Goal: Information Seeking & Learning: Learn about a topic

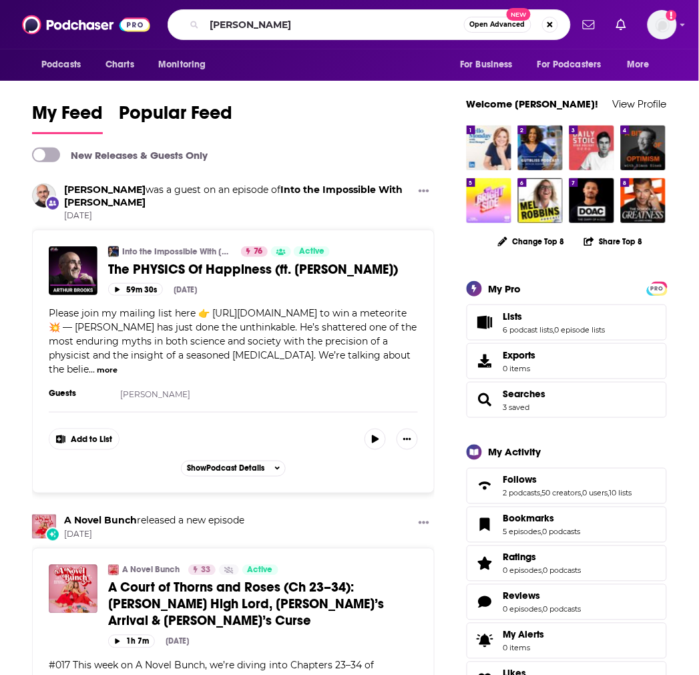
type input "[PERSON_NAME]"
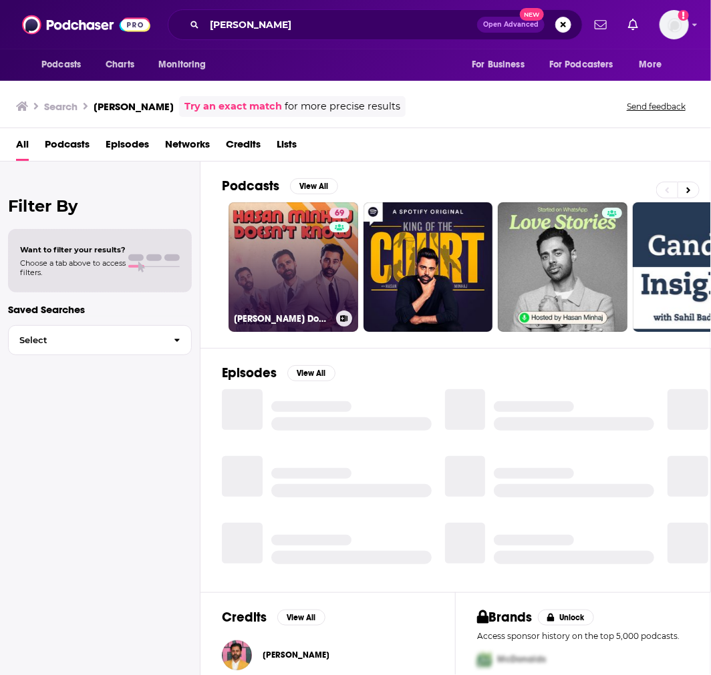
click at [255, 234] on link "69 [PERSON_NAME] Doesn't Know" at bounding box center [293, 267] width 130 height 130
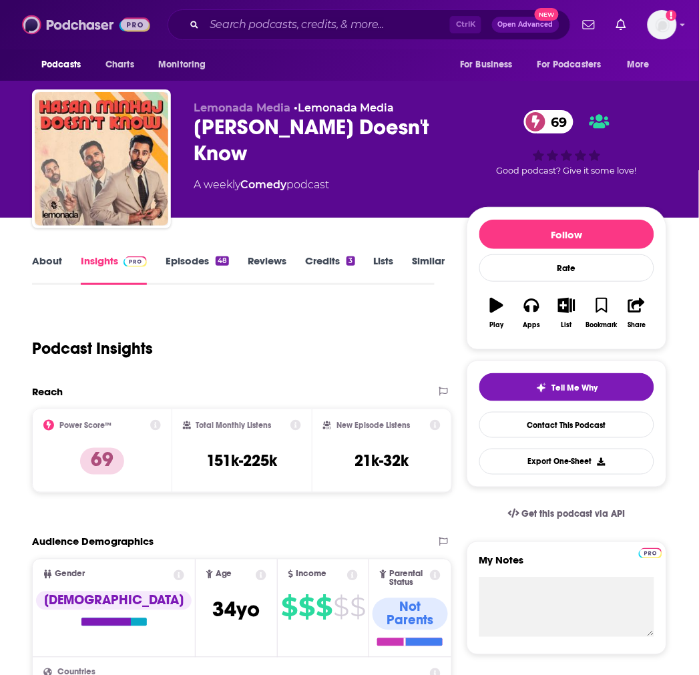
click at [55, 25] on img at bounding box center [86, 24] width 128 height 25
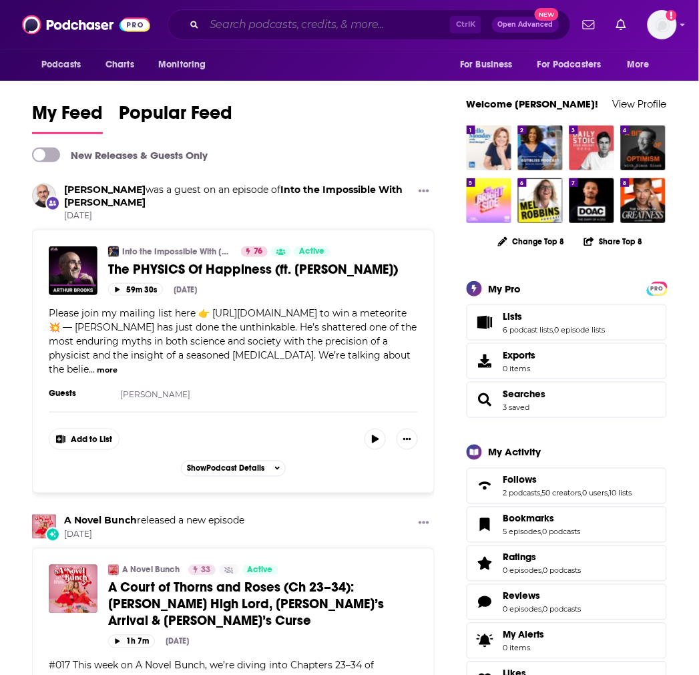
click at [252, 17] on input "Search podcasts, credits, & more..." at bounding box center [327, 24] width 246 height 21
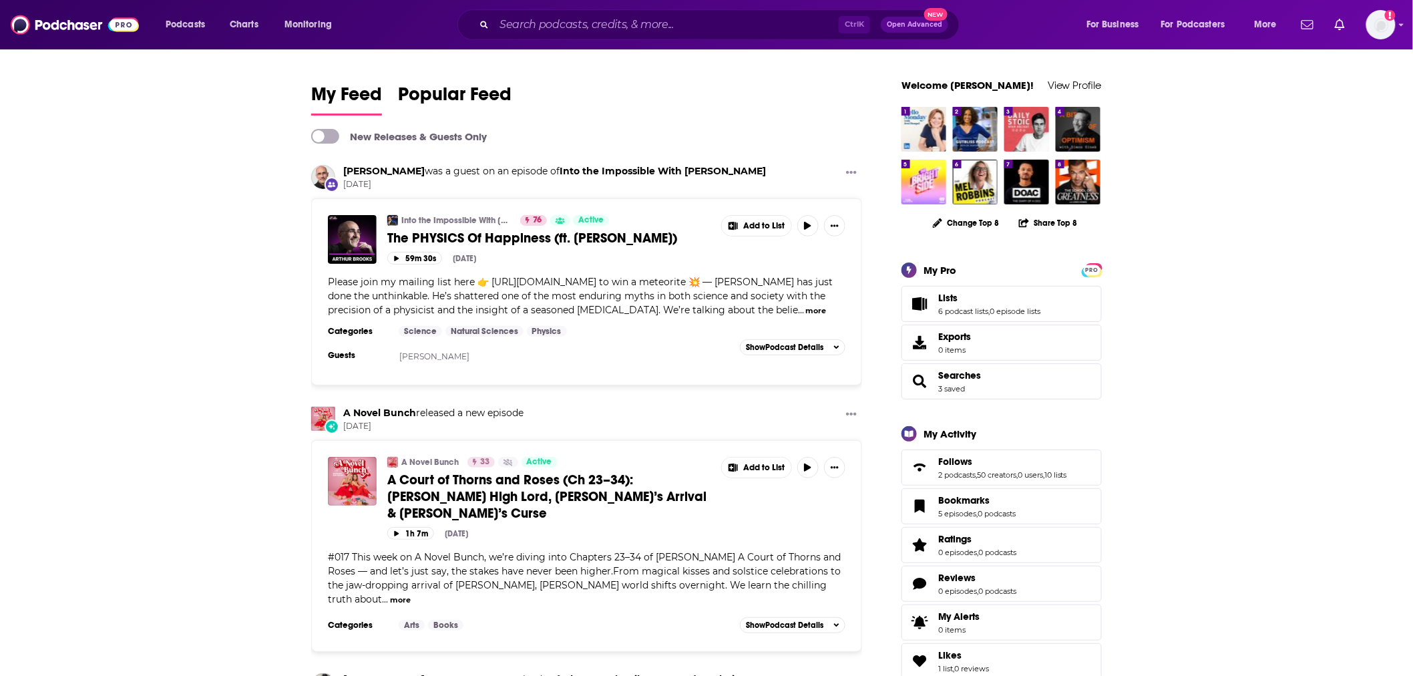
click at [610, 34] on div "Ctrl K Open Advanced New" at bounding box center [708, 24] width 502 height 31
click at [610, 21] on input "Search podcasts, credits, & more..." at bounding box center [666, 24] width 345 height 21
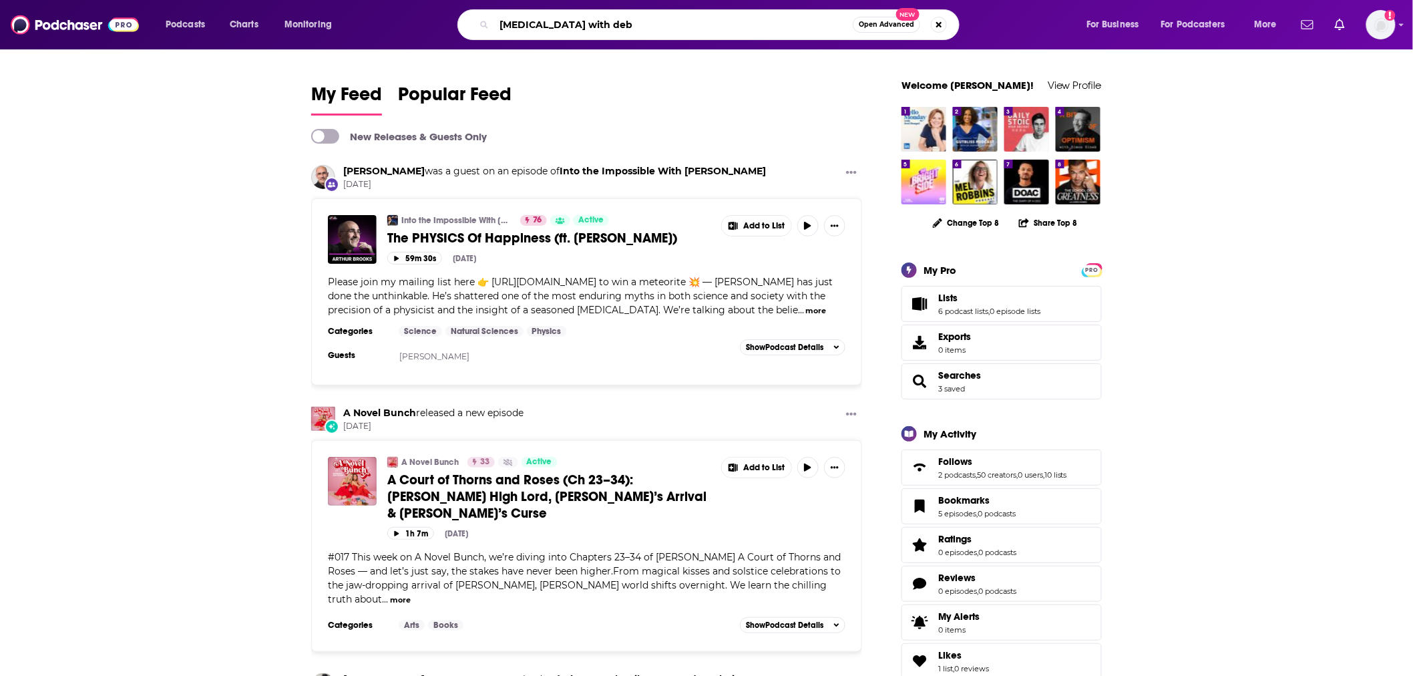
type input "[MEDICAL_DATA] with deb"
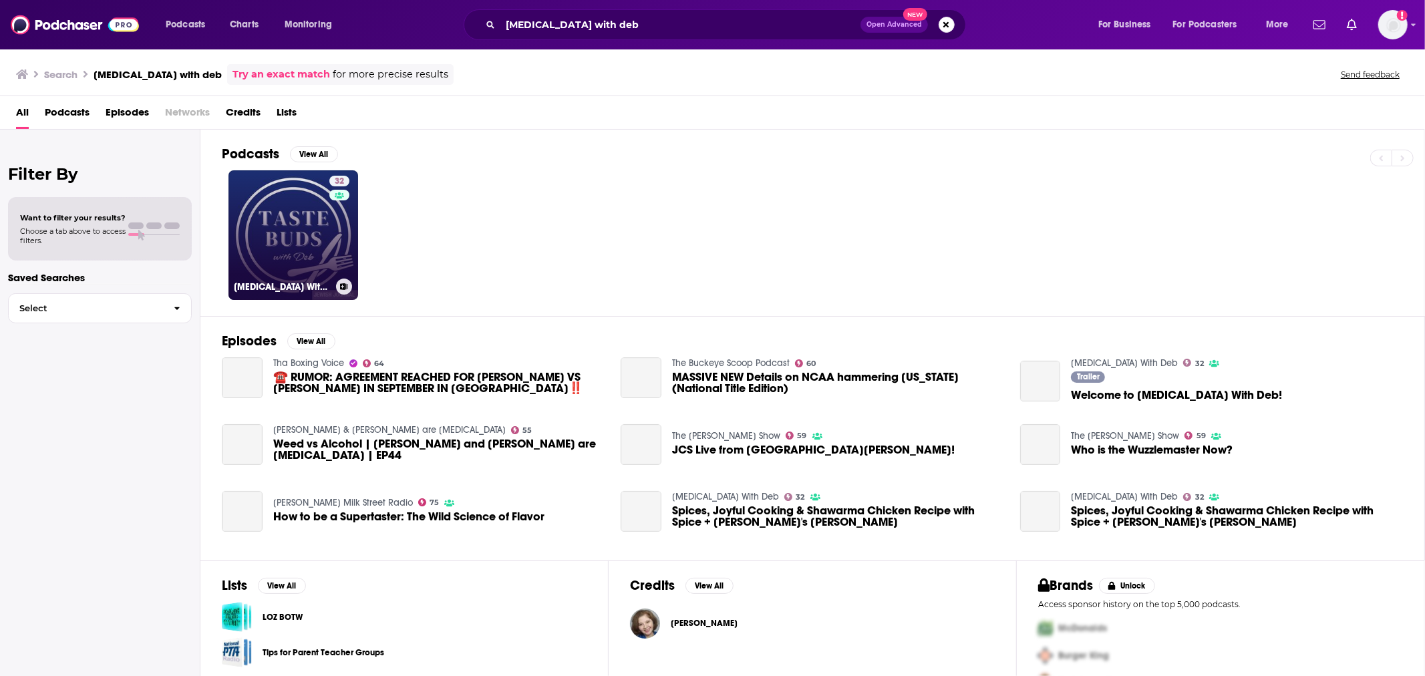
click at [309, 224] on link "32 [MEDICAL_DATA] With Deb" at bounding box center [293, 235] width 130 height 130
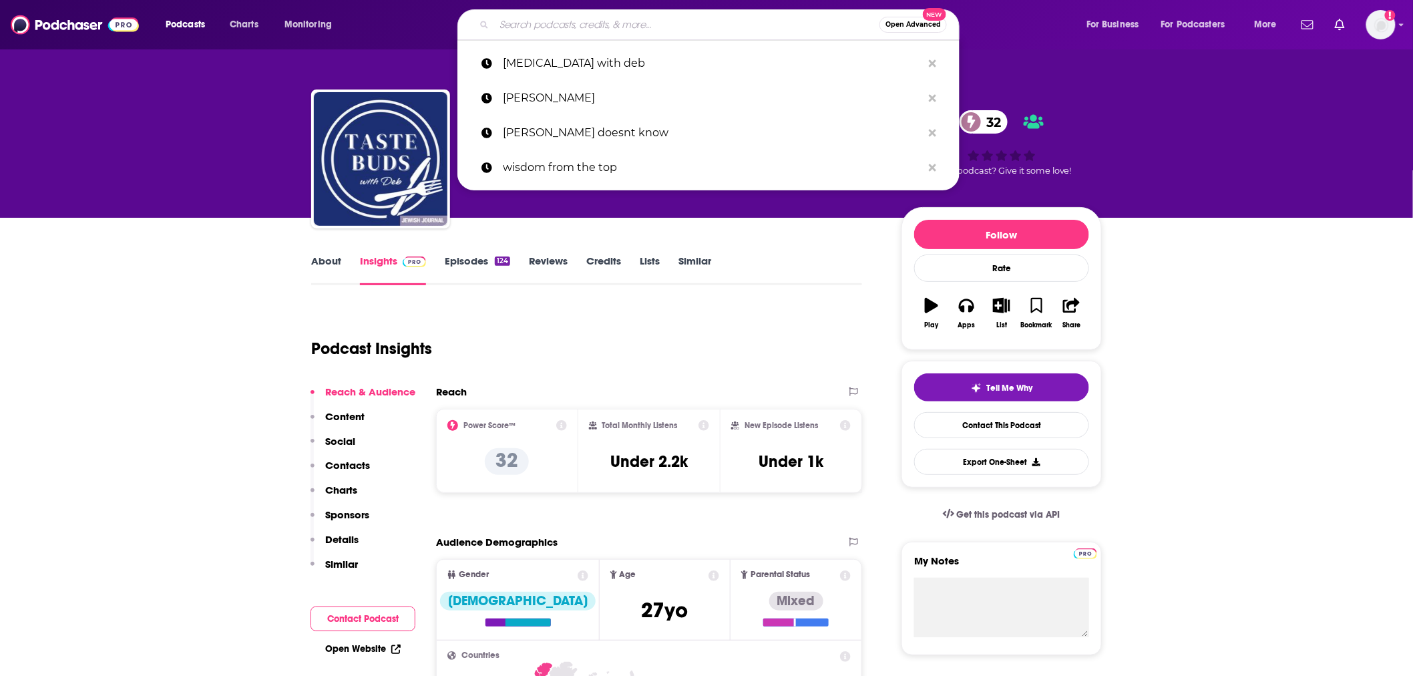
click at [584, 21] on input "Search podcasts, credits, & more..." at bounding box center [686, 24] width 385 height 21
paste input "[PERSON_NAME] Experience"
type input "[PERSON_NAME] Experience"
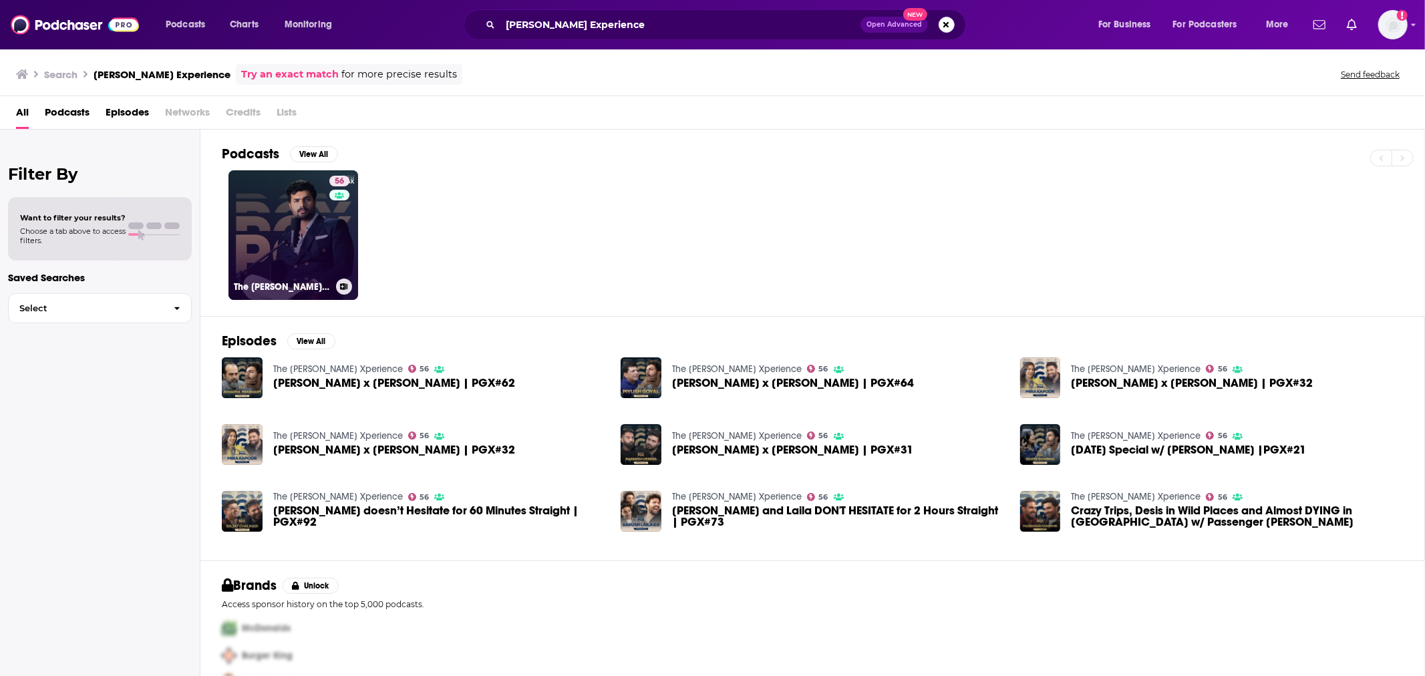
click at [264, 250] on link "56 The [PERSON_NAME] Xperience" at bounding box center [293, 235] width 130 height 130
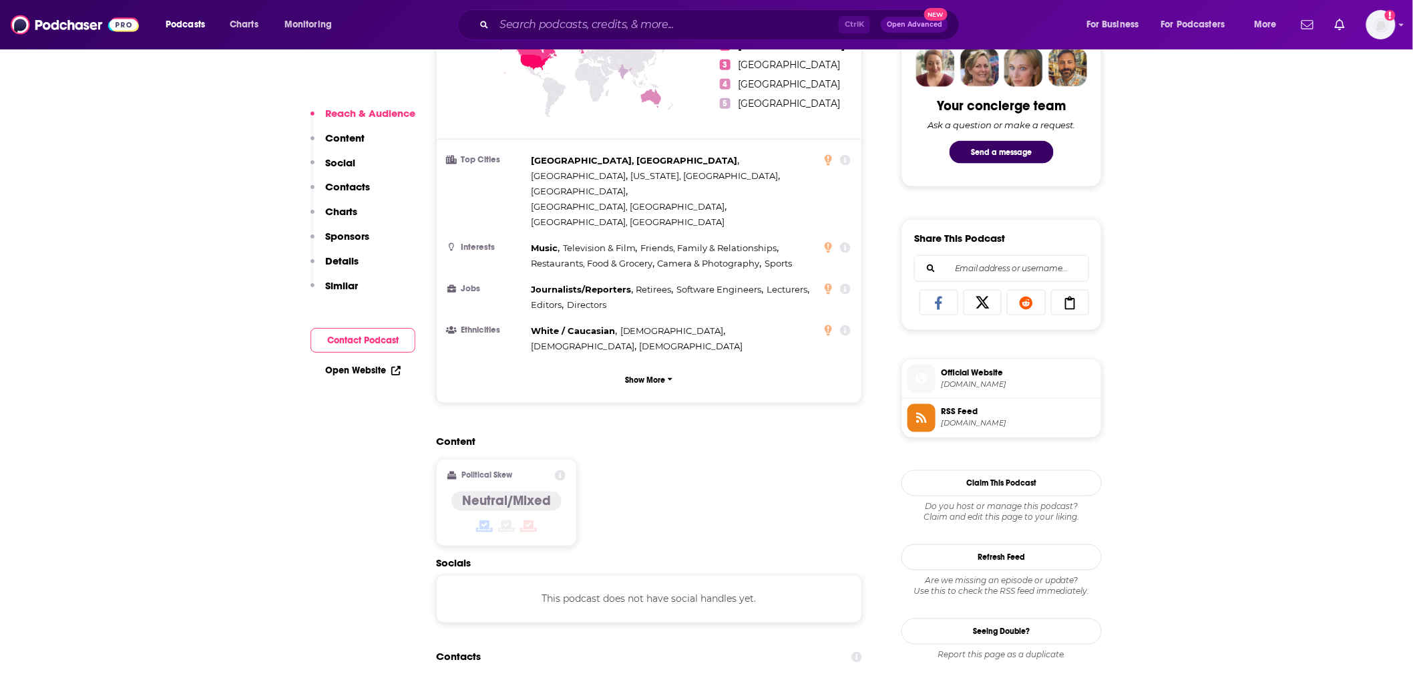
scroll to position [964, 0]
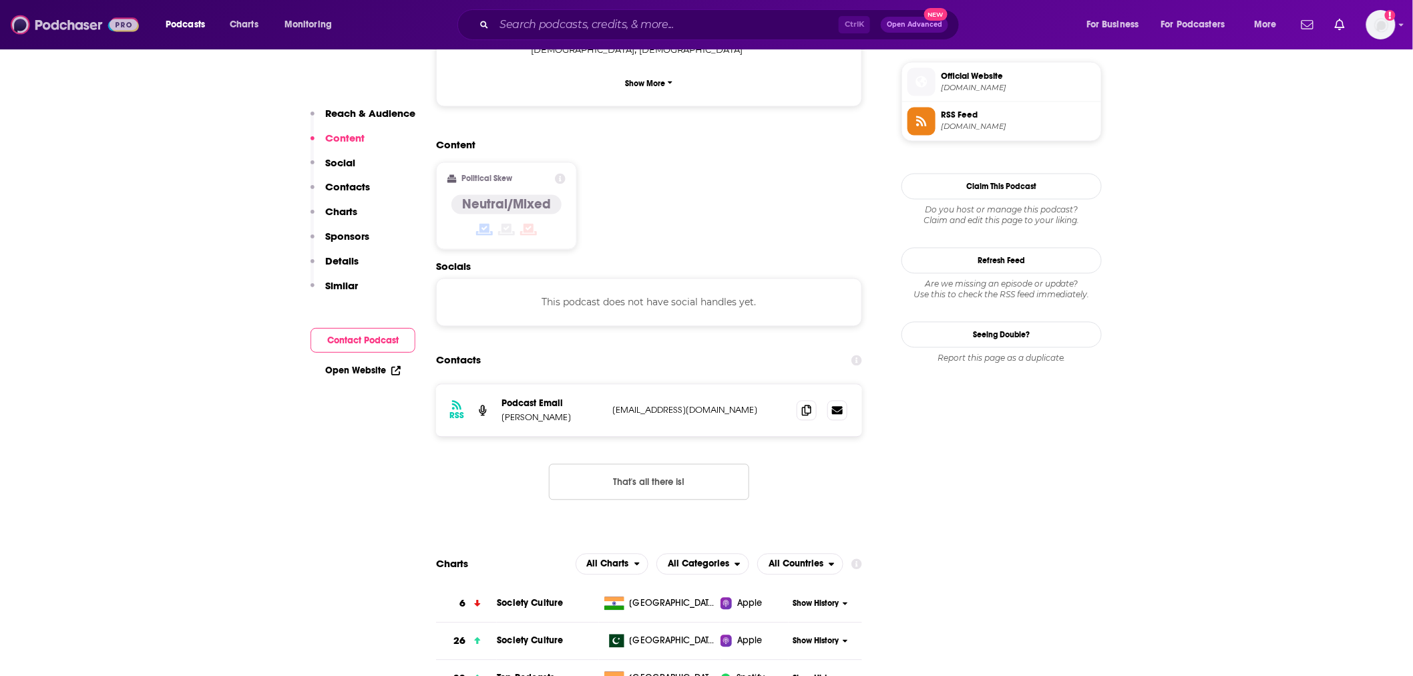
click at [58, 31] on img at bounding box center [75, 24] width 128 height 25
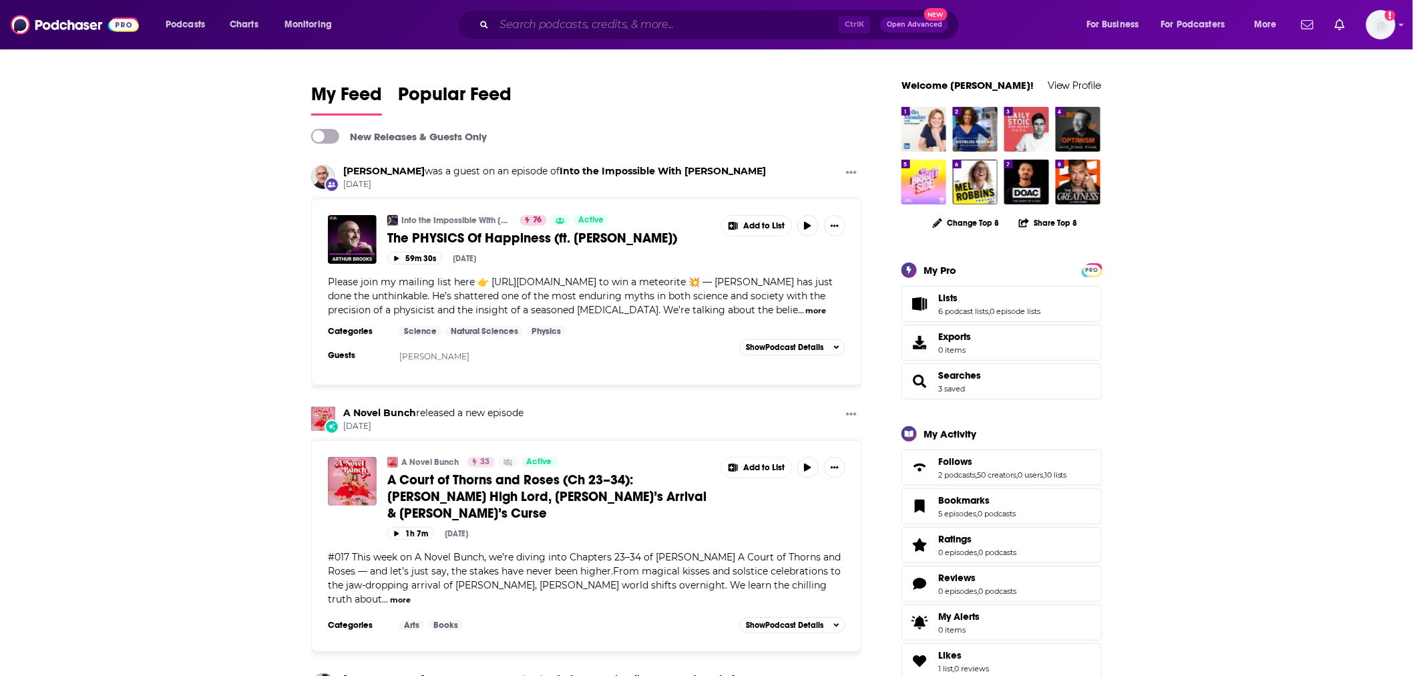
click at [576, 16] on input "Search podcasts, credits, & more..." at bounding box center [666, 24] width 345 height 21
